Goal: Information Seeking & Learning: Learn about a topic

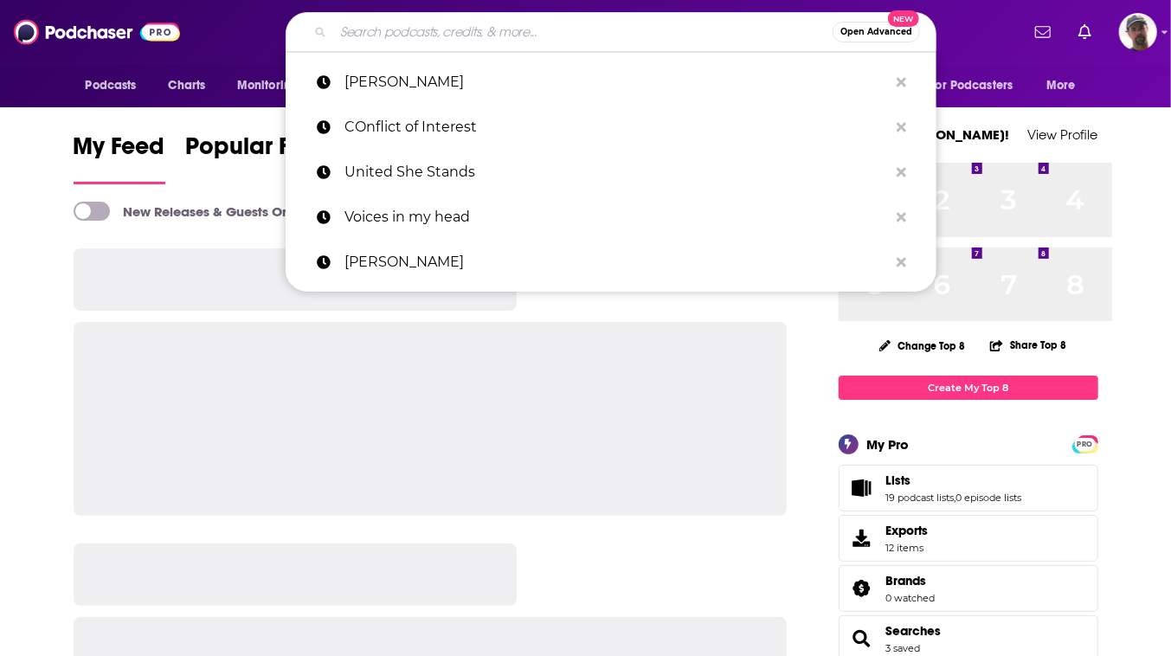
click at [678, 37] on input "Search podcasts, credits, & more..." at bounding box center [582, 32] width 499 height 28
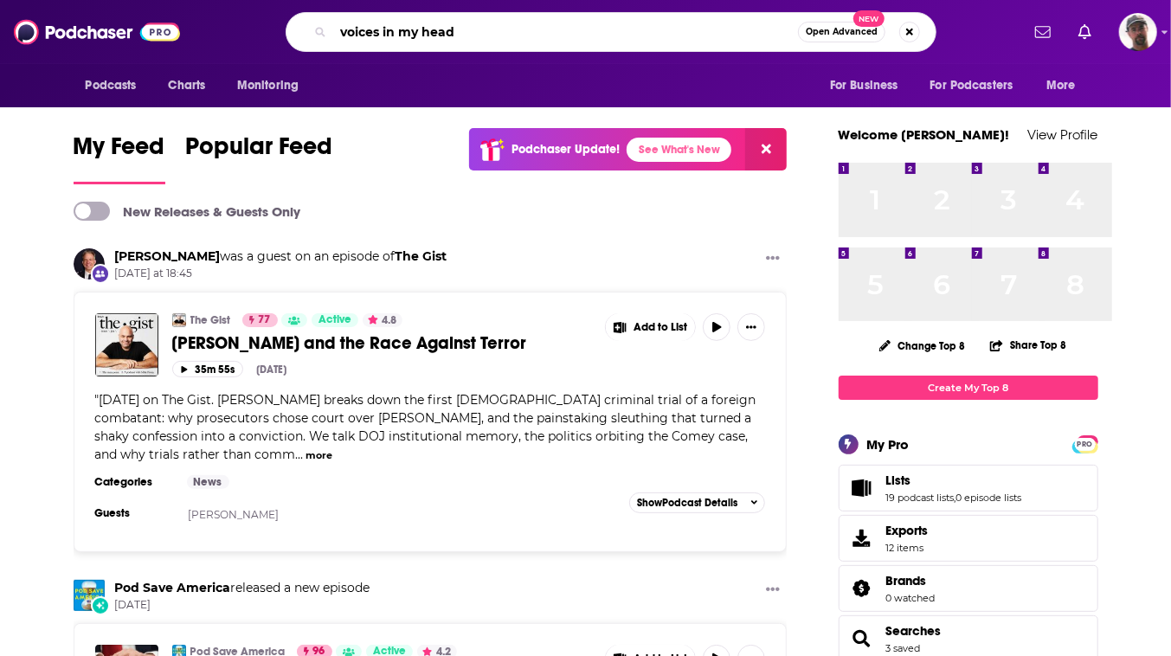
type input "voices in my head"
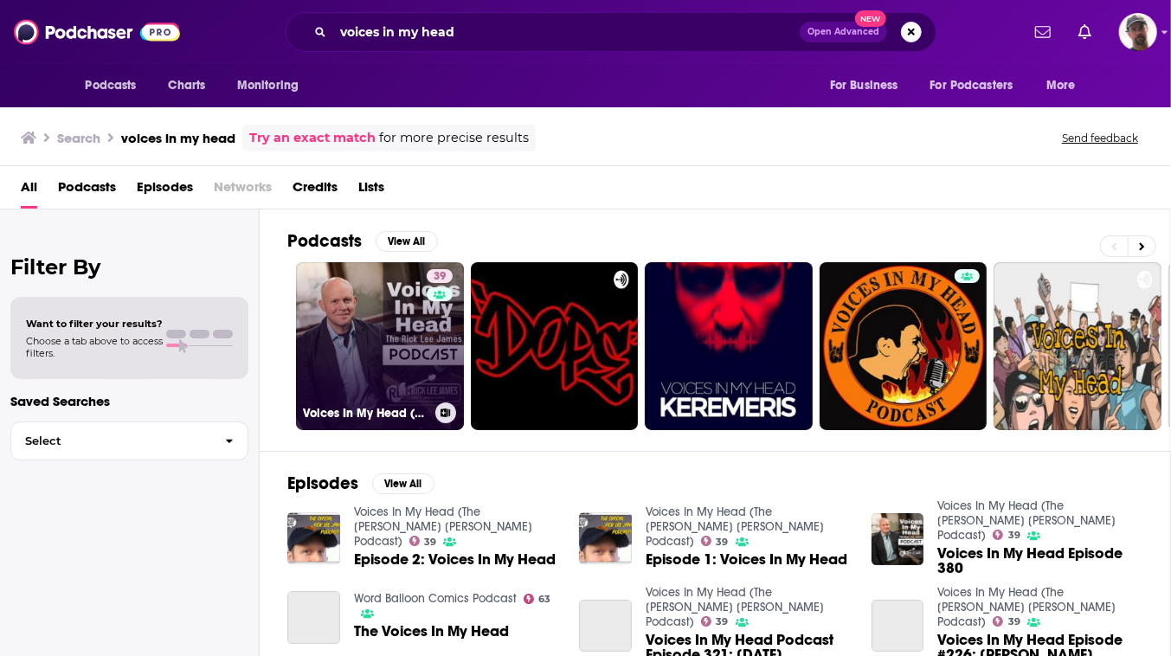
click at [464, 381] on link "39 Voices In My Head (The [PERSON_NAME] [PERSON_NAME] Podcast)" at bounding box center [380, 346] width 168 height 168
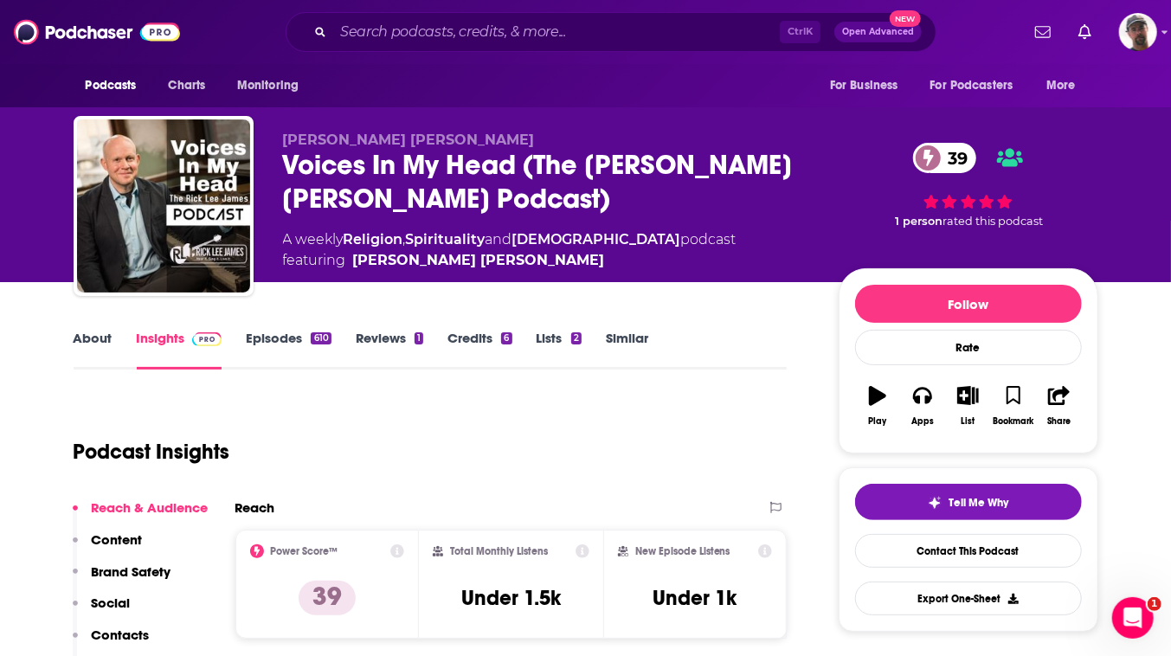
click at [319, 370] on link "Episodes 610" at bounding box center [288, 350] width 85 height 40
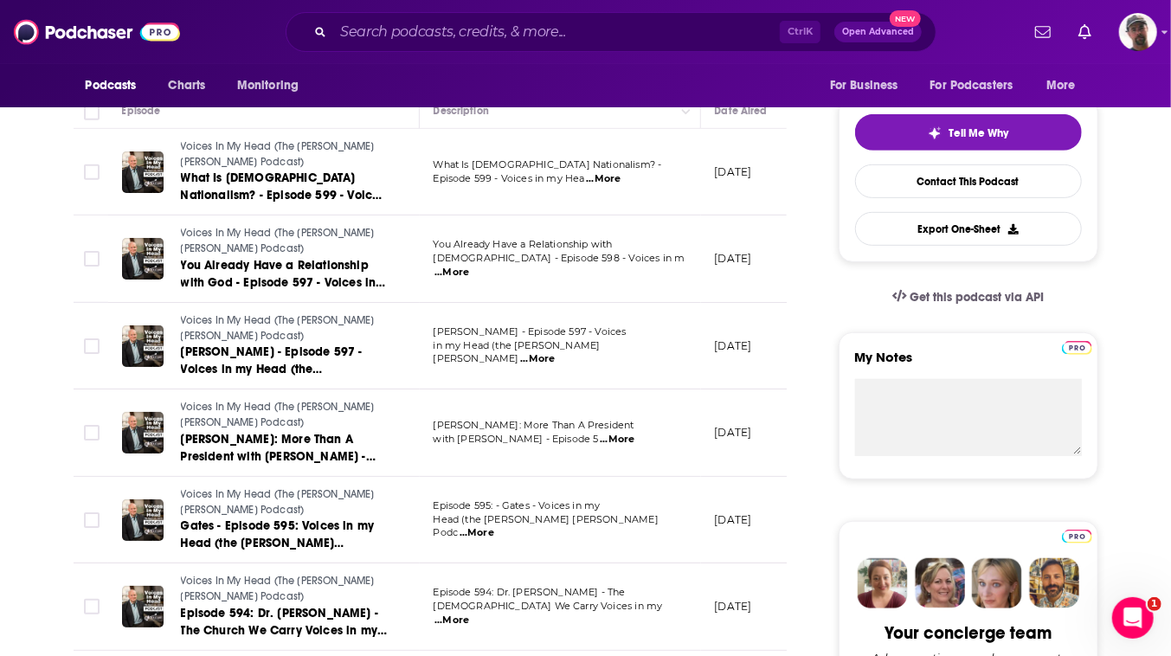
scroll to position [393, 0]
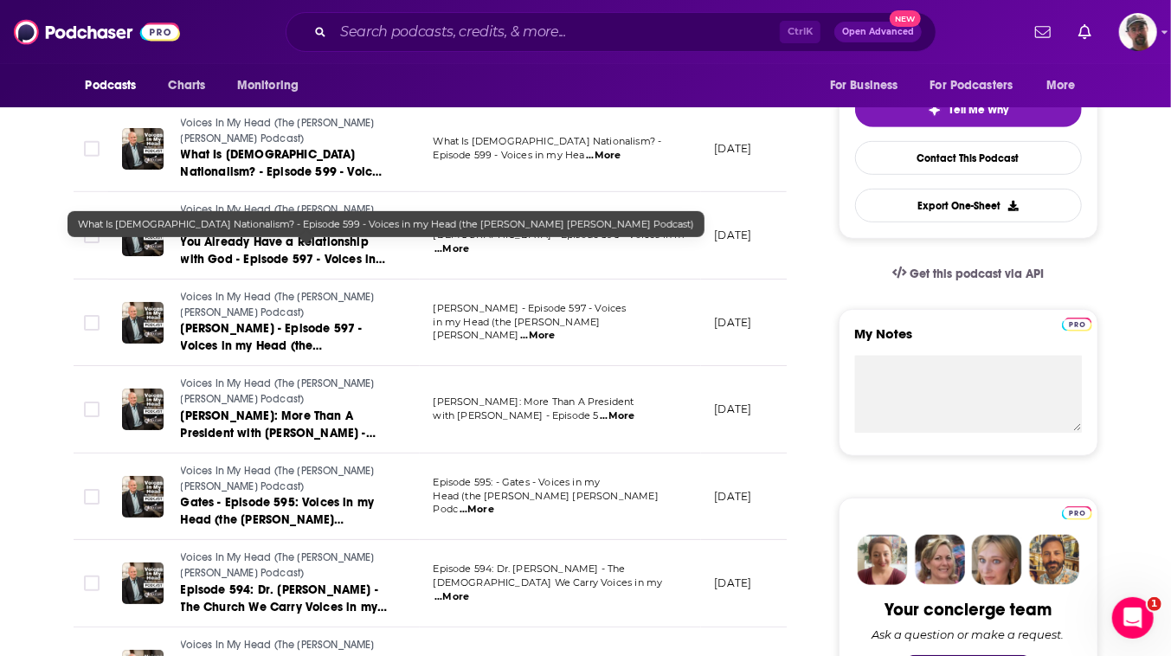
click at [331, 214] on span "What Is [DEMOGRAPHIC_DATA] Nationalism? - Episode 599 - Voices in my Head (the …" at bounding box center [283, 180] width 204 height 67
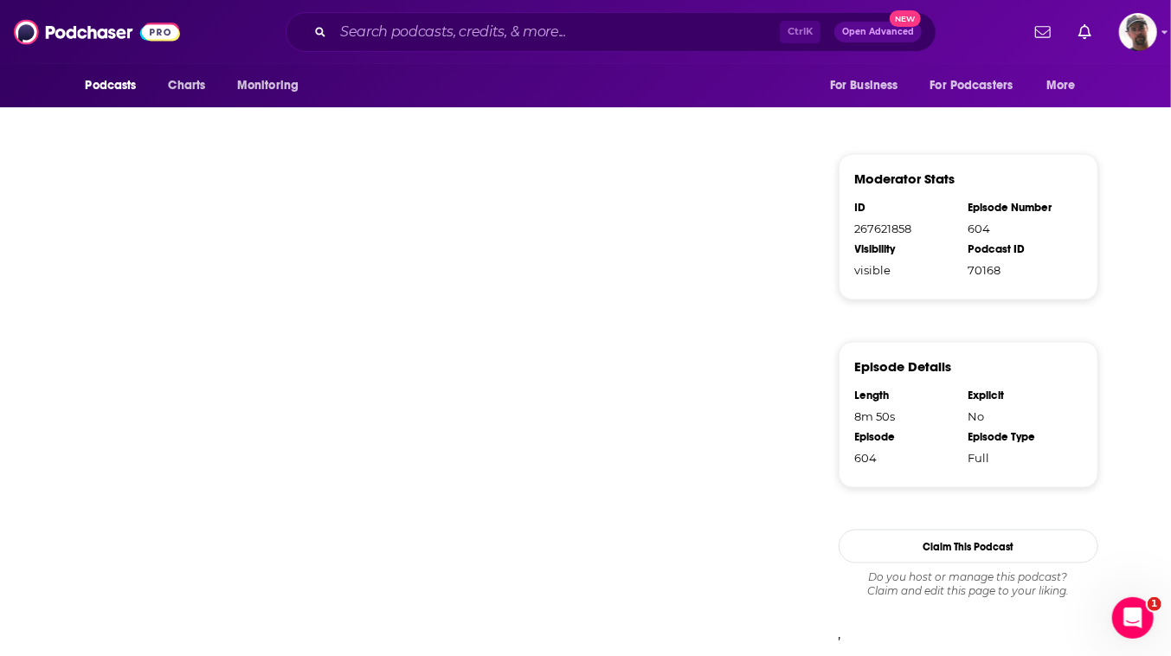
scroll to position [1495, 0]
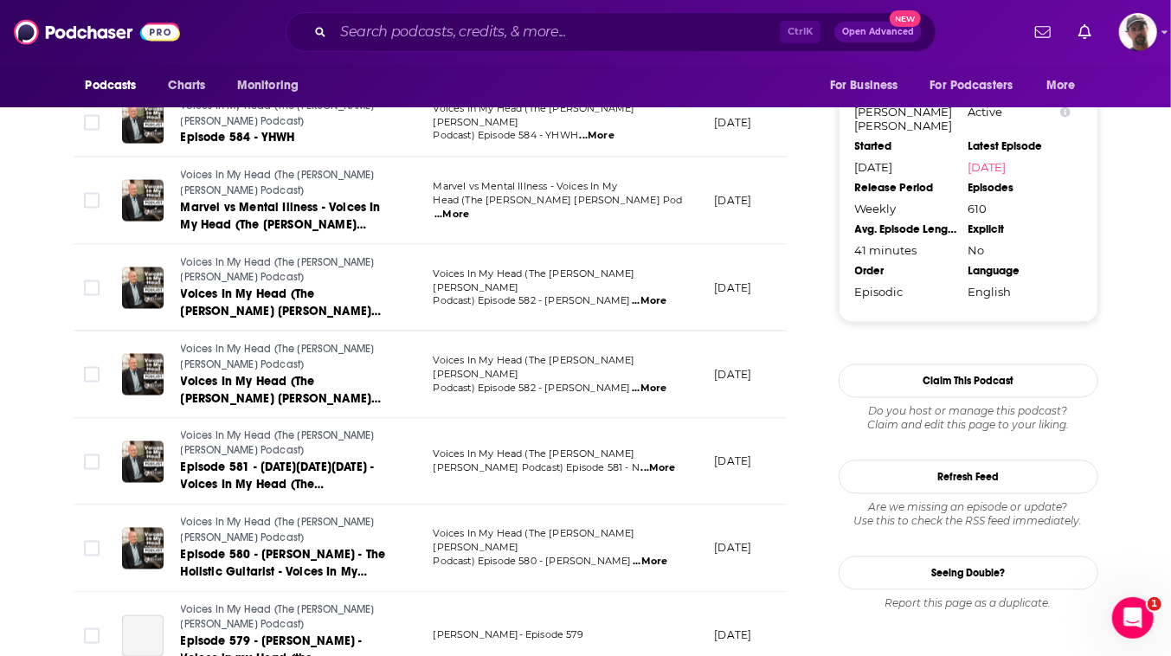
scroll to position [1809, 0]
